Goal: Register for event/course

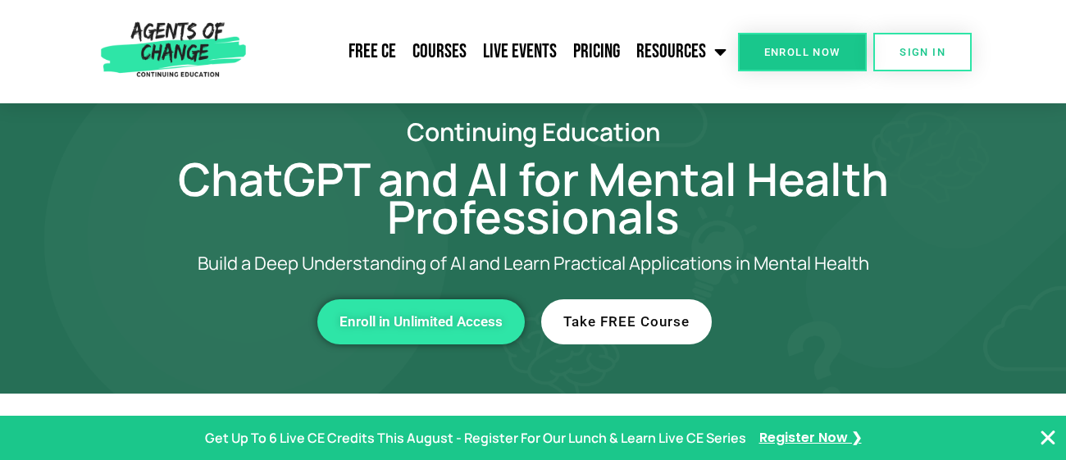
scroll to position [33, 0]
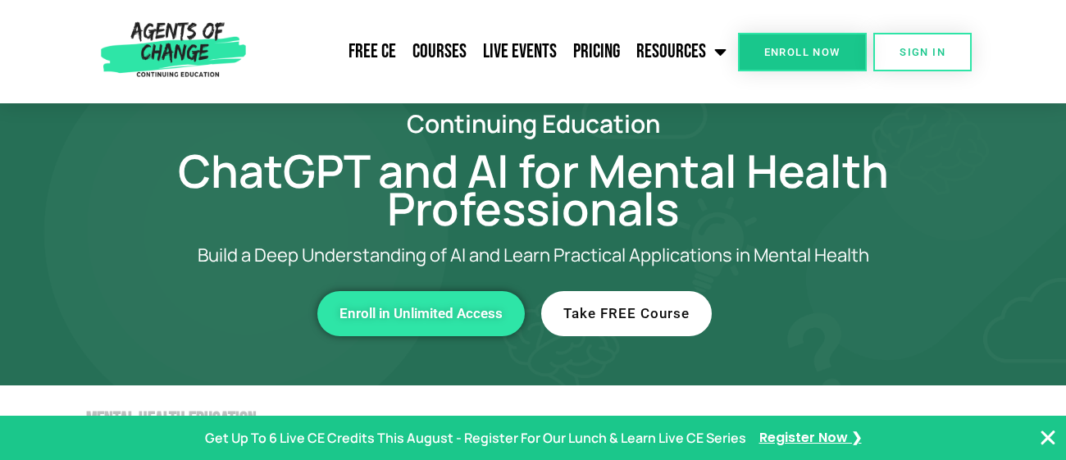
click at [650, 227] on h1 "ChatGPT and AI for Mental Health Professionals" at bounding box center [533, 189] width 935 height 75
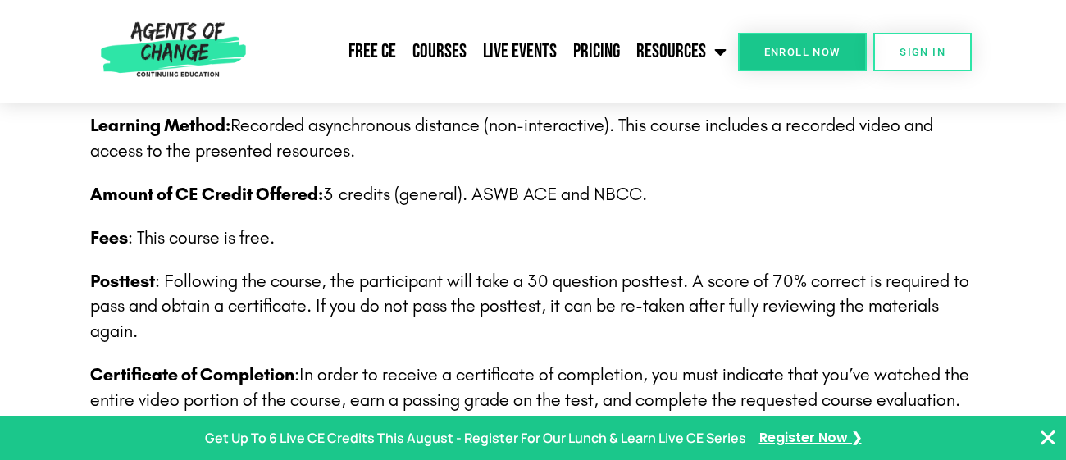
scroll to position [2434, 0]
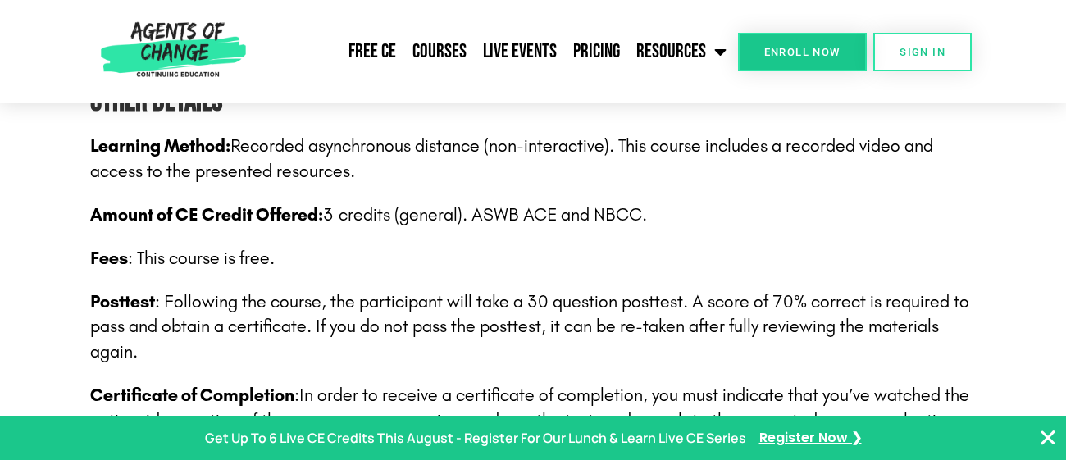
click at [439, 207] on p "Amount of CE Credit Offered: 3 credits (general). ASWB ACE and NBCC." at bounding box center [533, 215] width 886 height 25
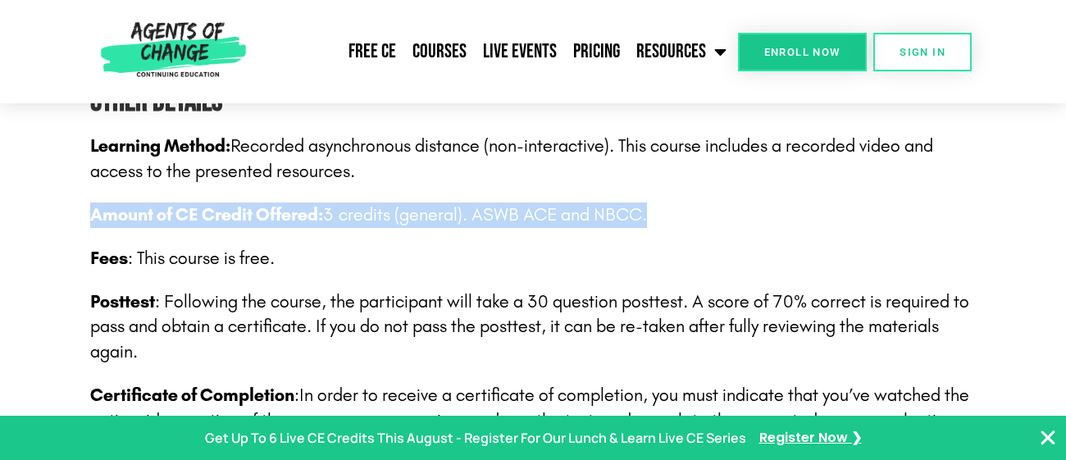
click at [440, 303] on span "Posttest : Following the course, the participant will take a 30 question postte…" at bounding box center [529, 327] width 879 height 72
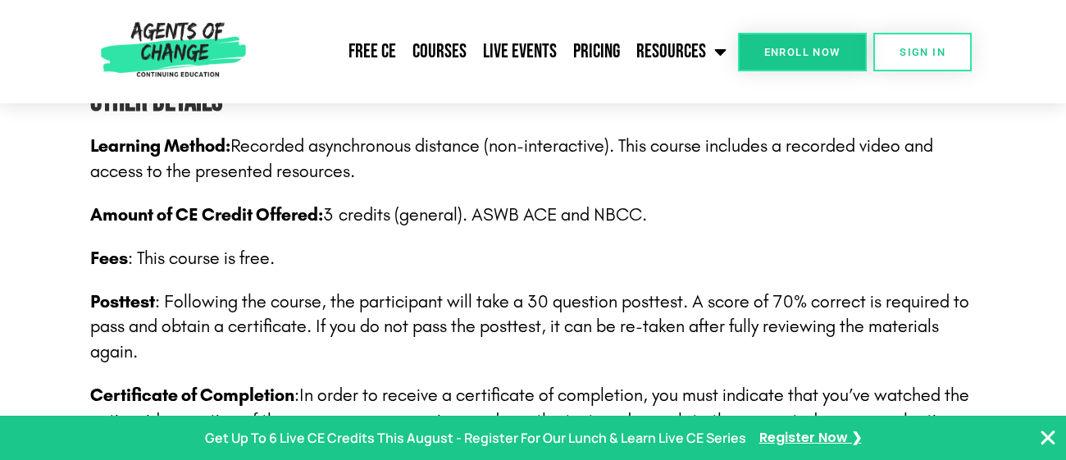
click at [440, 303] on span "Posttest : Following the course, the participant will take a 30 question postte…" at bounding box center [529, 327] width 879 height 72
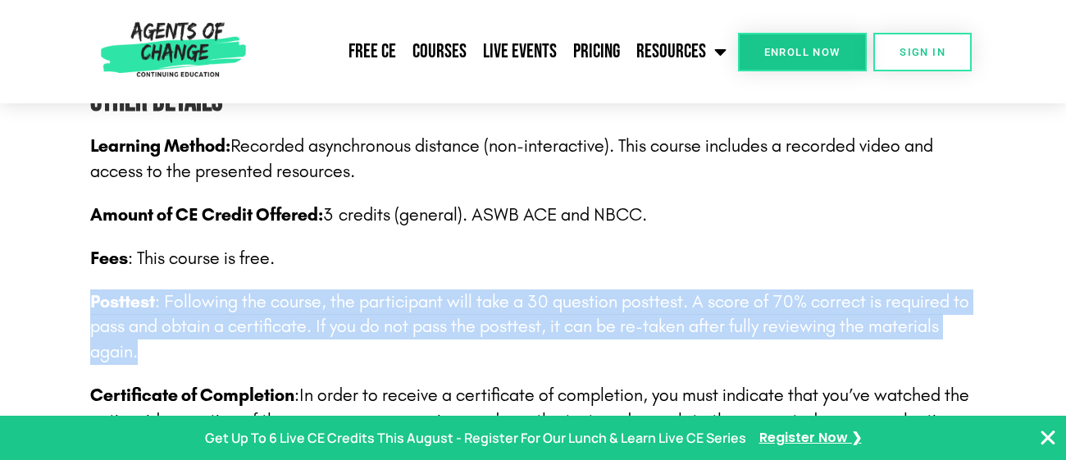
click at [458, 322] on span "Posttest : Following the course, the participant will take a 30 question postte…" at bounding box center [529, 327] width 879 height 72
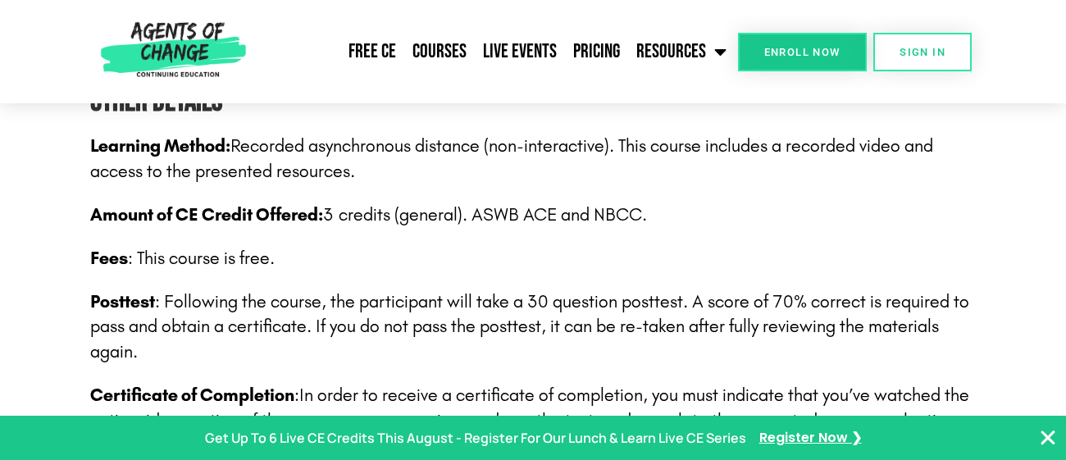
click at [458, 322] on span "Posttest : Following the course, the participant will take a 30 question postte…" at bounding box center [529, 327] width 879 height 72
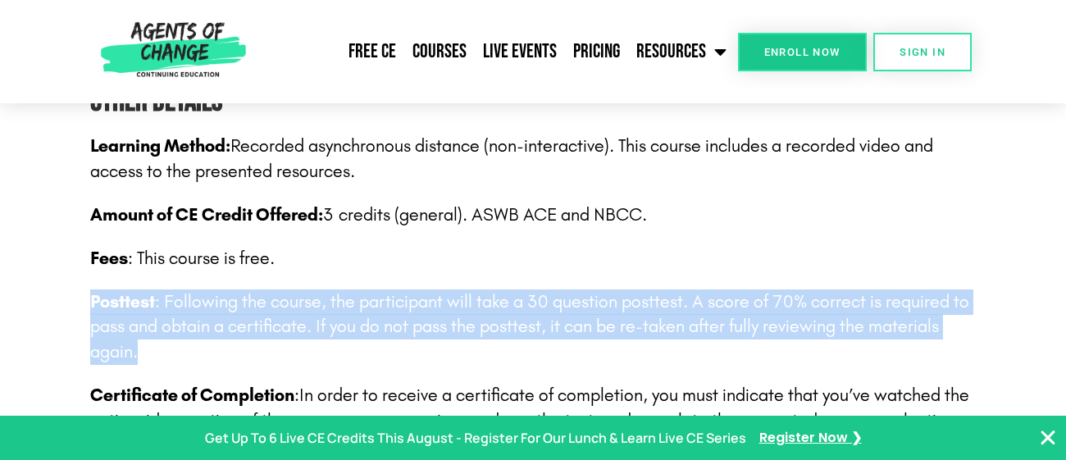
scroll to position [2460, 0]
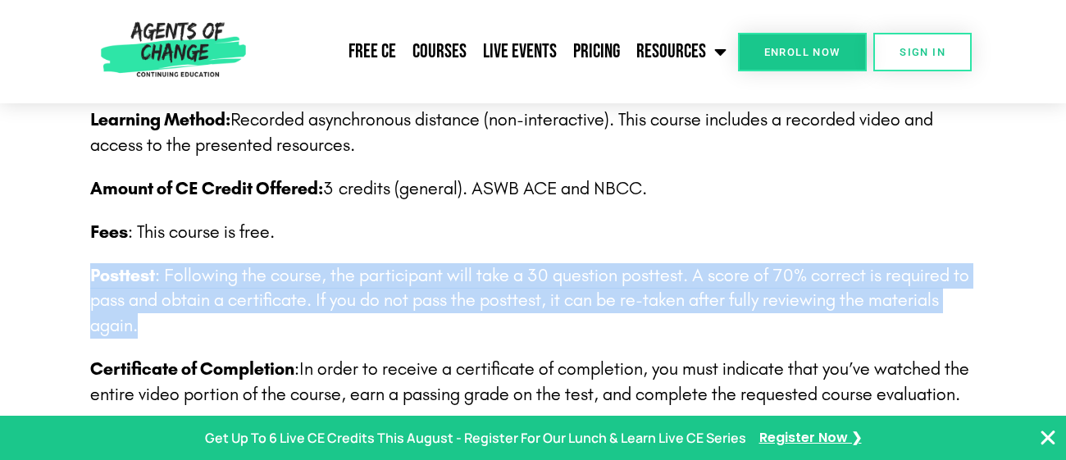
click at [463, 333] on p "Posttest : Following the course, the participant will take a 30 question postte…" at bounding box center [533, 300] width 886 height 75
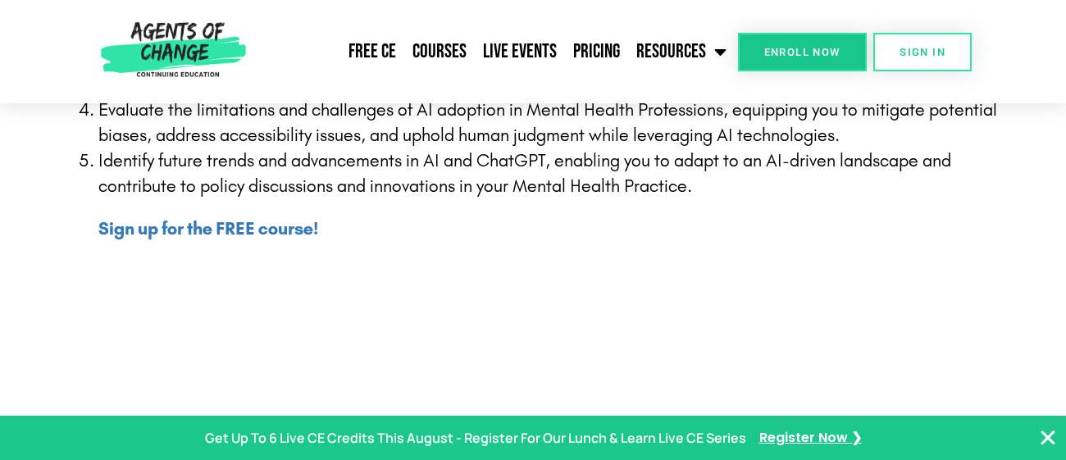
scroll to position [697, 0]
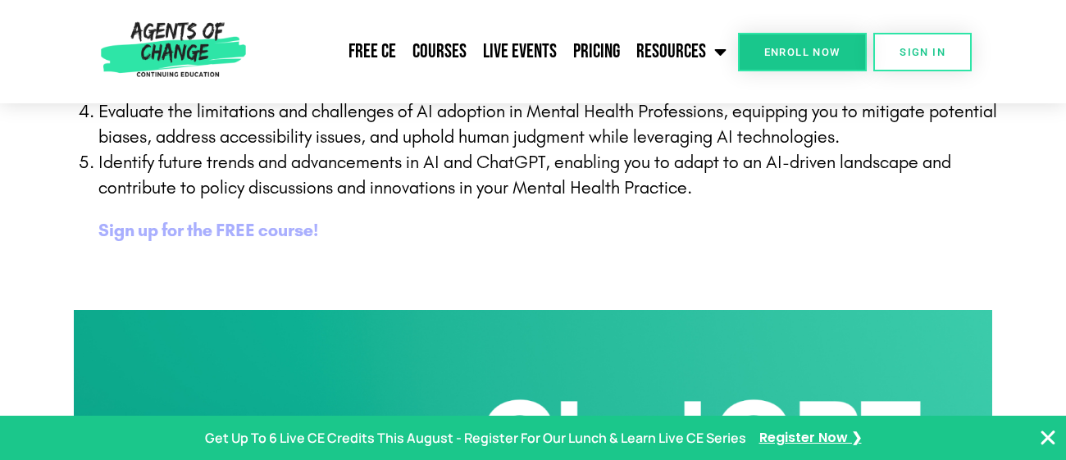
click at [291, 232] on b "Sign up for the FREE course!" at bounding box center [208, 230] width 220 height 21
